Goal: Find specific fact: Find contact information

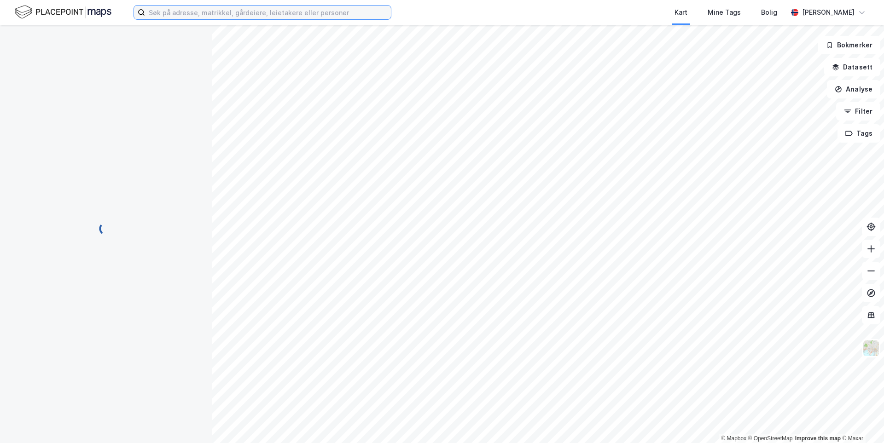
click at [173, 18] on input at bounding box center [268, 13] width 246 height 14
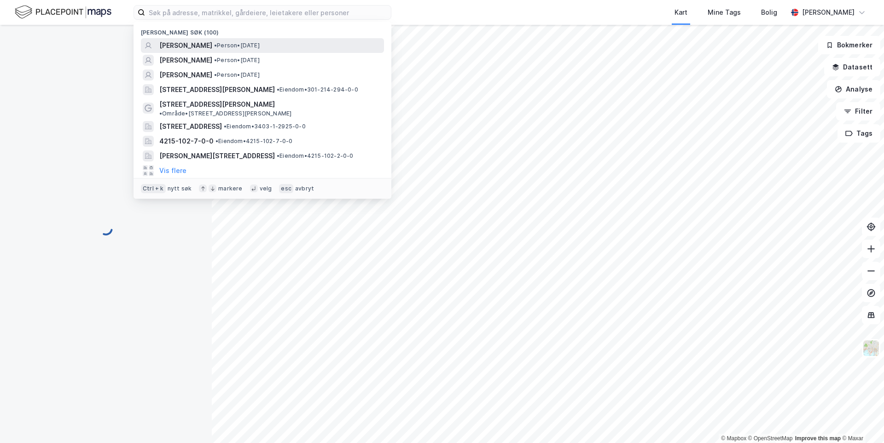
click at [182, 45] on span "[PERSON_NAME]" at bounding box center [185, 45] width 53 height 11
